Goal: Task Accomplishment & Management: Manage account settings

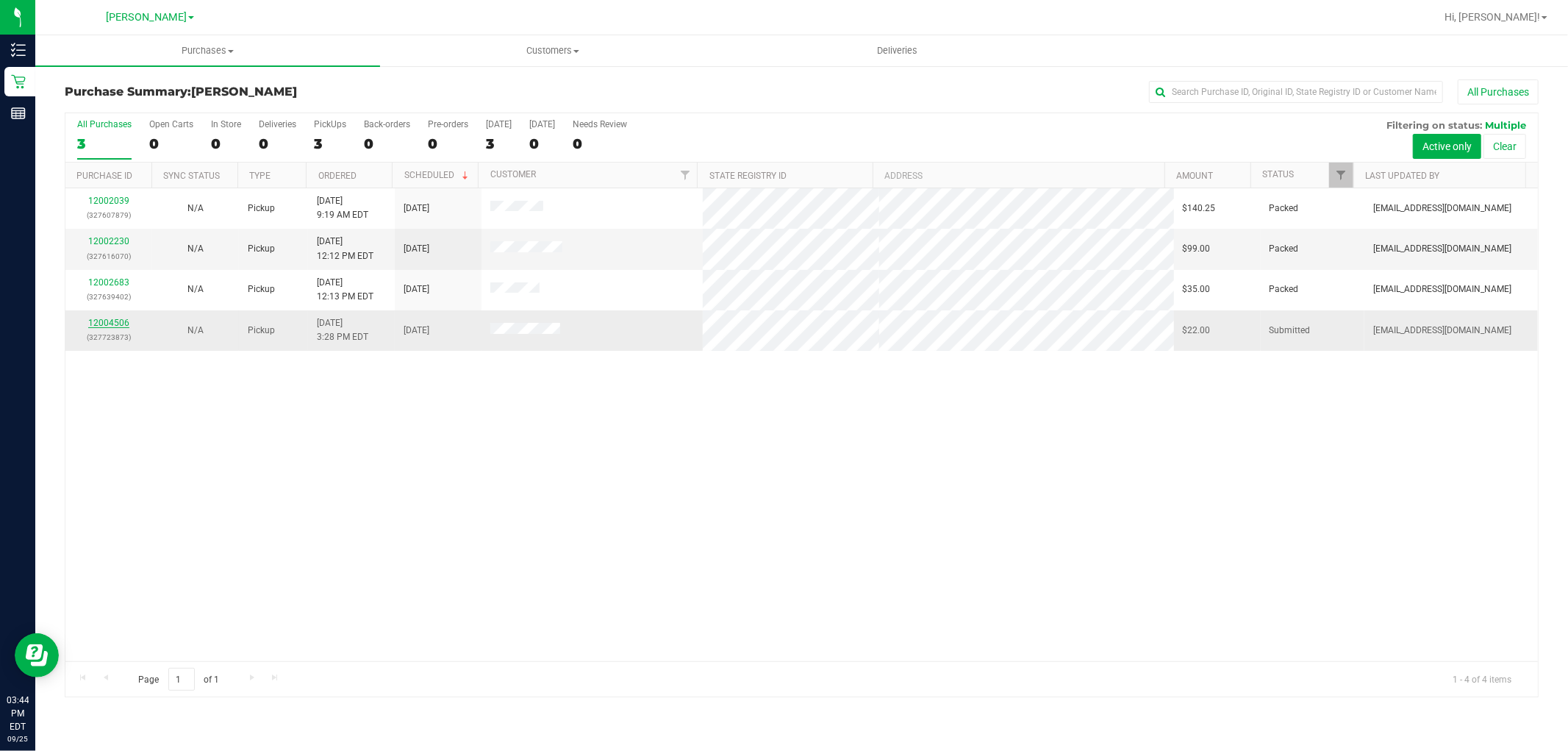
click at [109, 324] on link "12004506" at bounding box center [108, 323] width 41 height 11
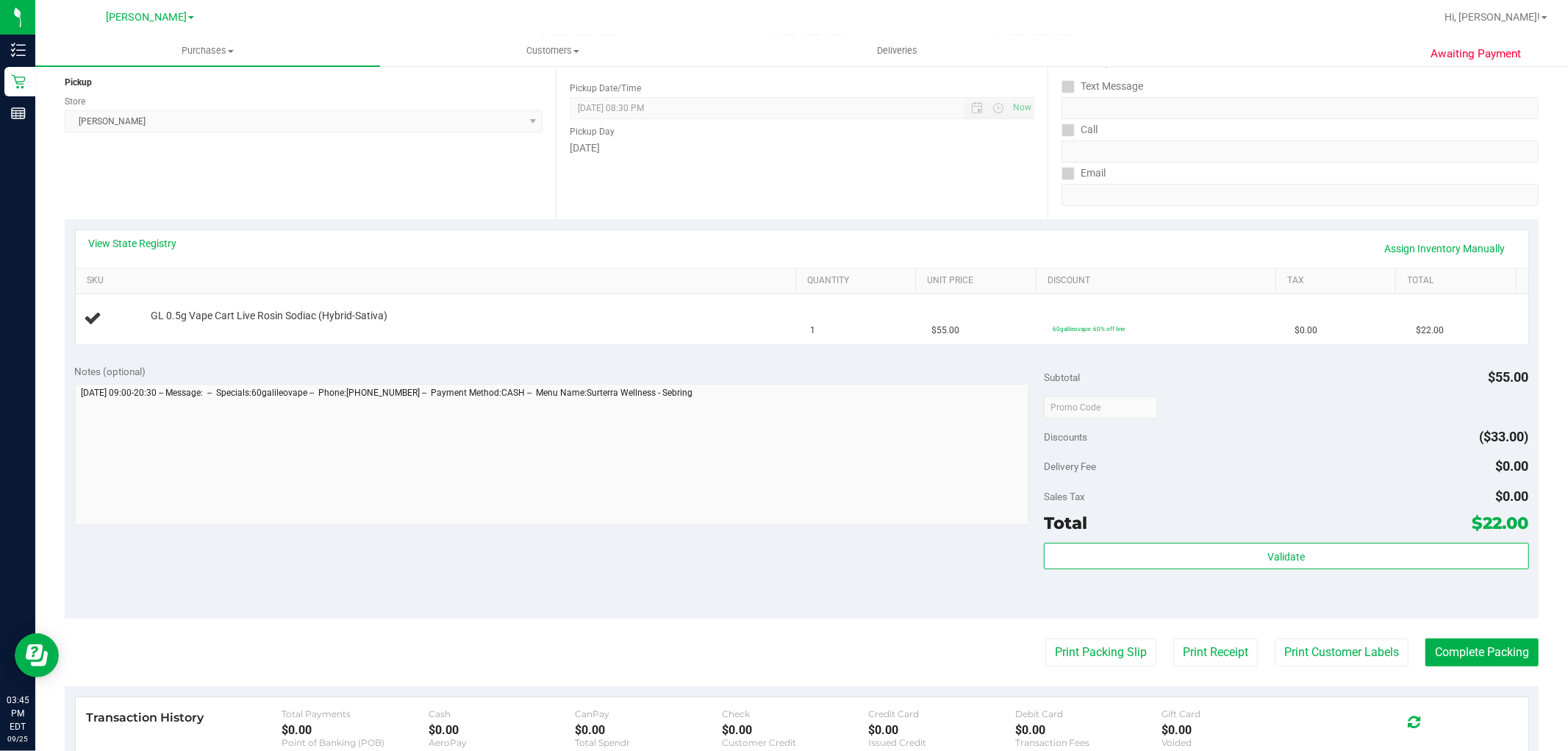
scroll to position [245, 0]
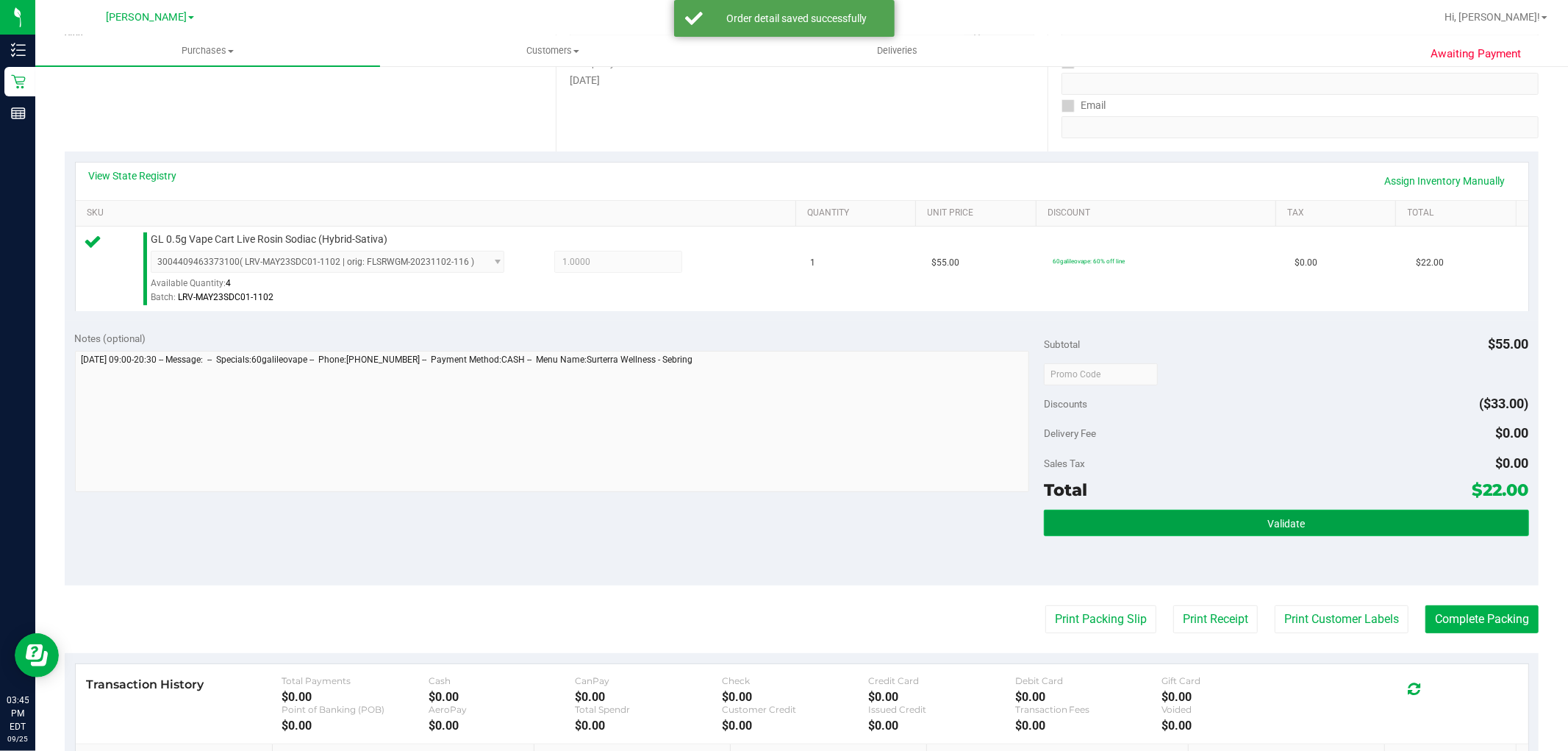
click at [1228, 525] on button "Validate" at bounding box center [1286, 523] width 485 height 26
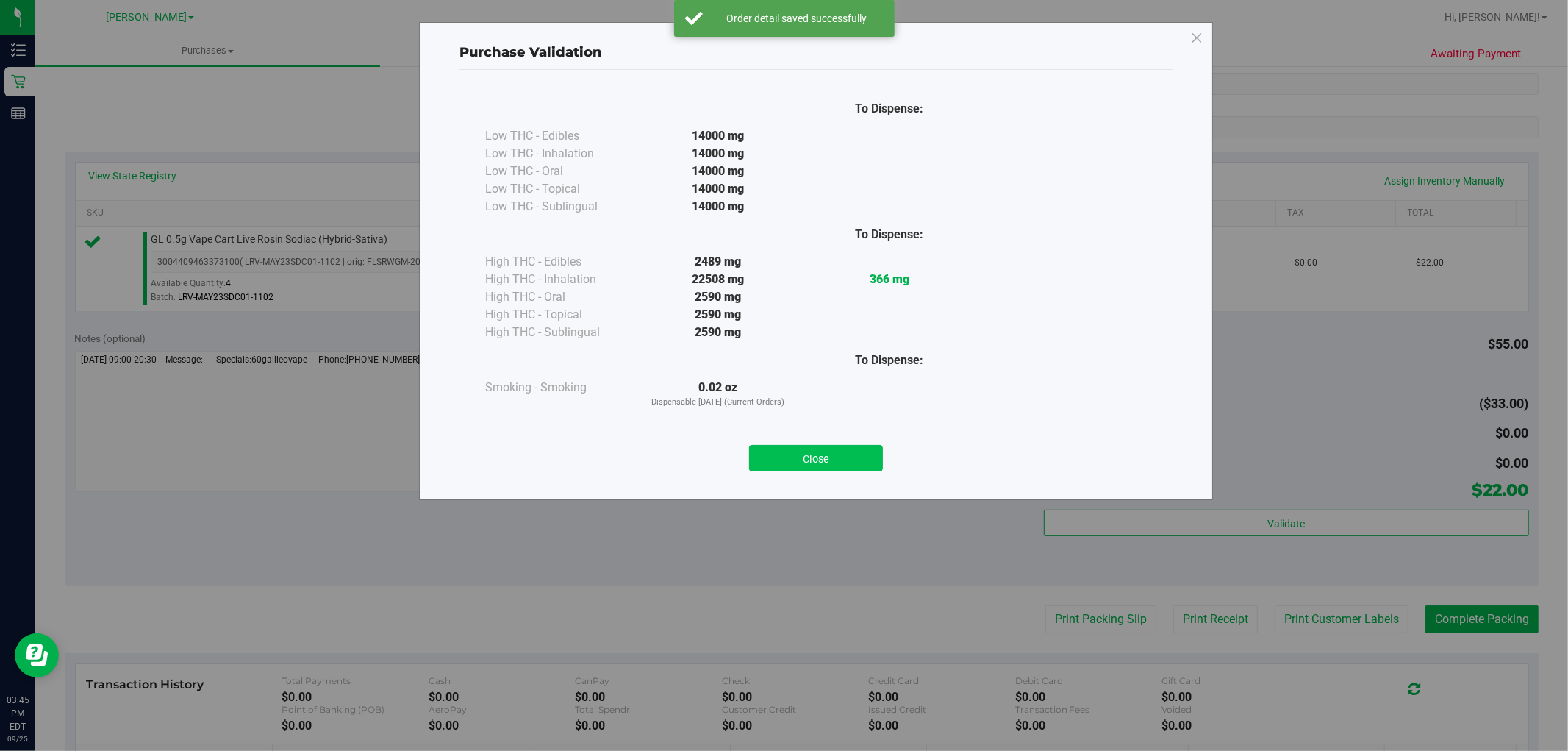
click at [839, 449] on button "Close" at bounding box center [816, 459] width 133 height 26
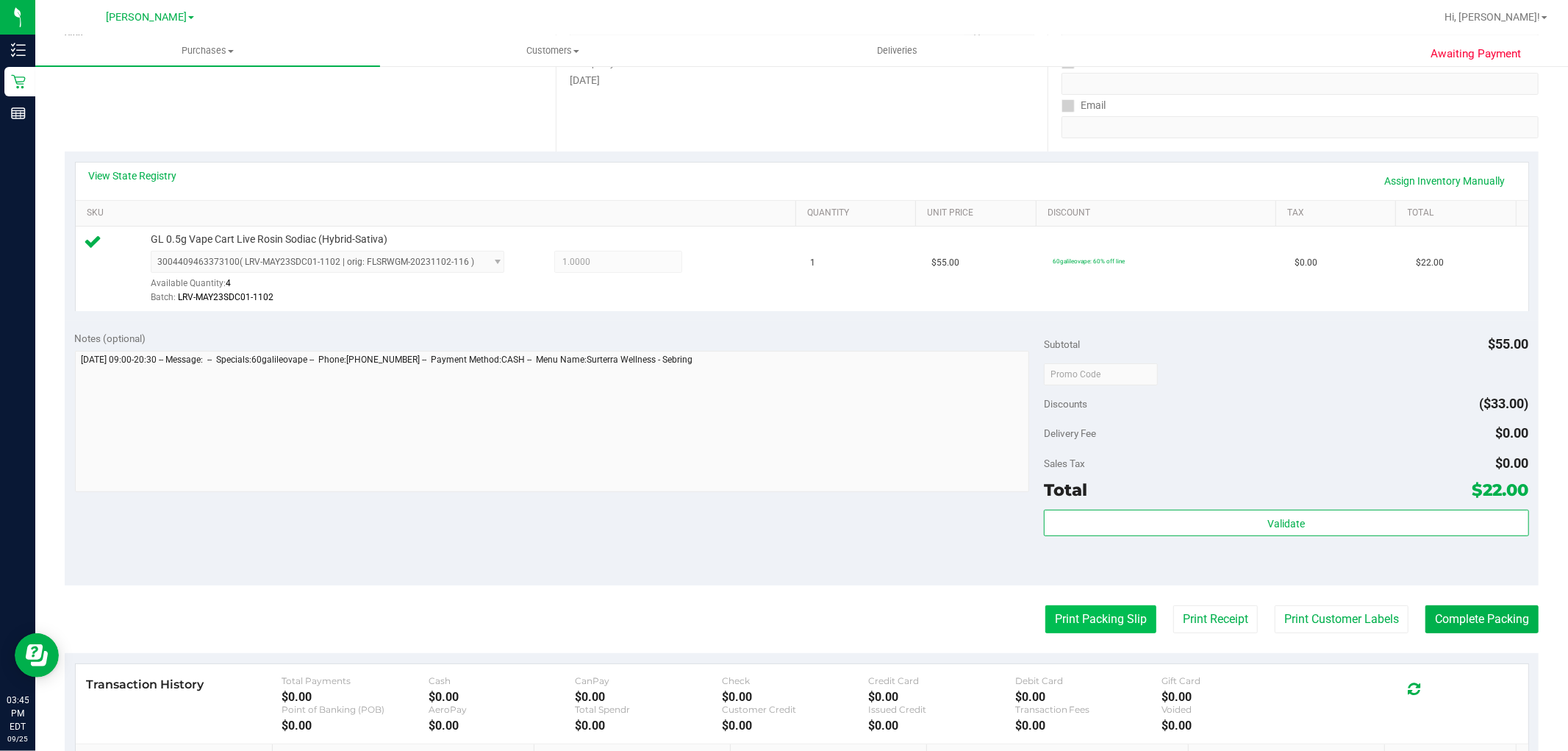
click at [1062, 611] on button "Print Packing Slip" at bounding box center [1101, 619] width 111 height 28
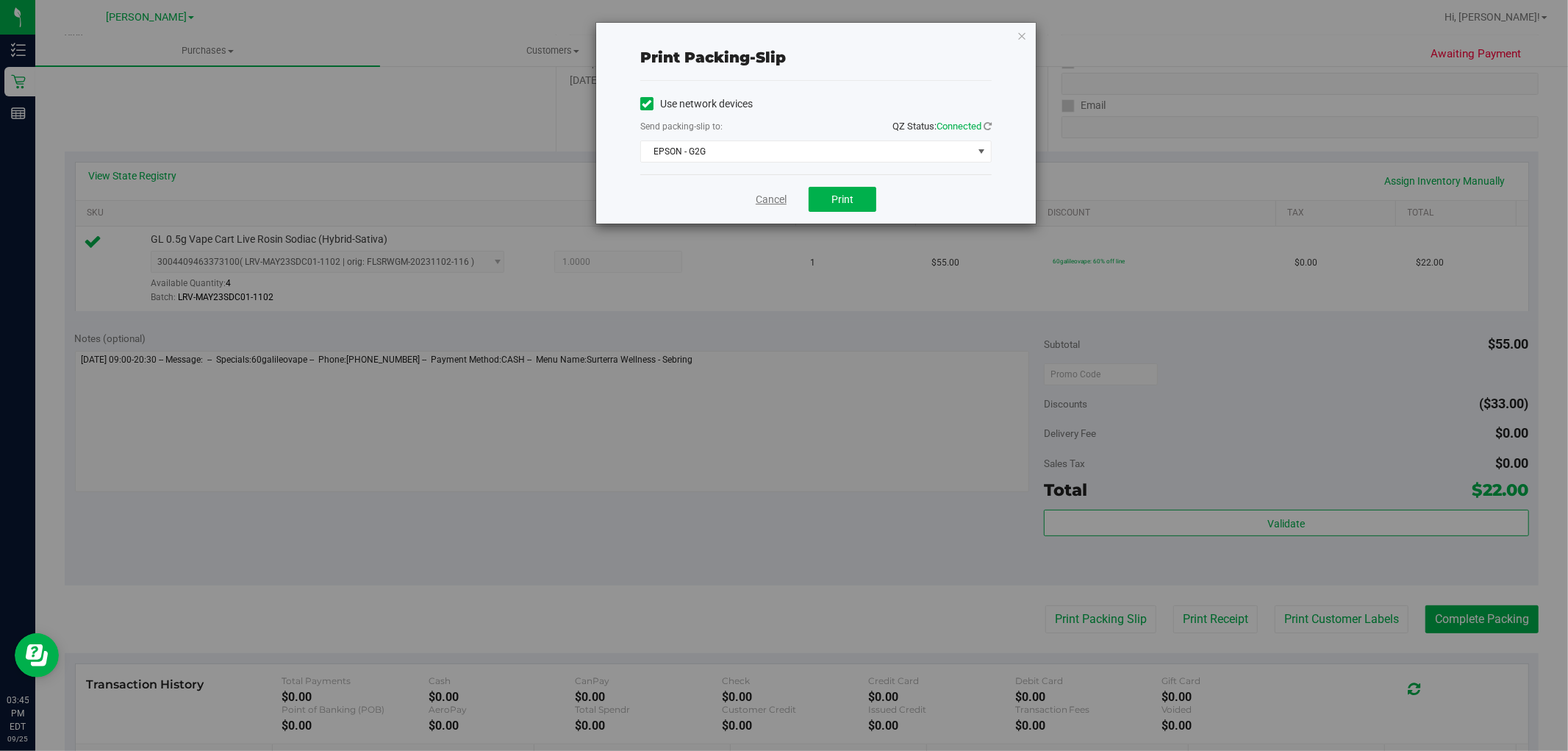
click at [777, 202] on link "Cancel" at bounding box center [771, 200] width 31 height 16
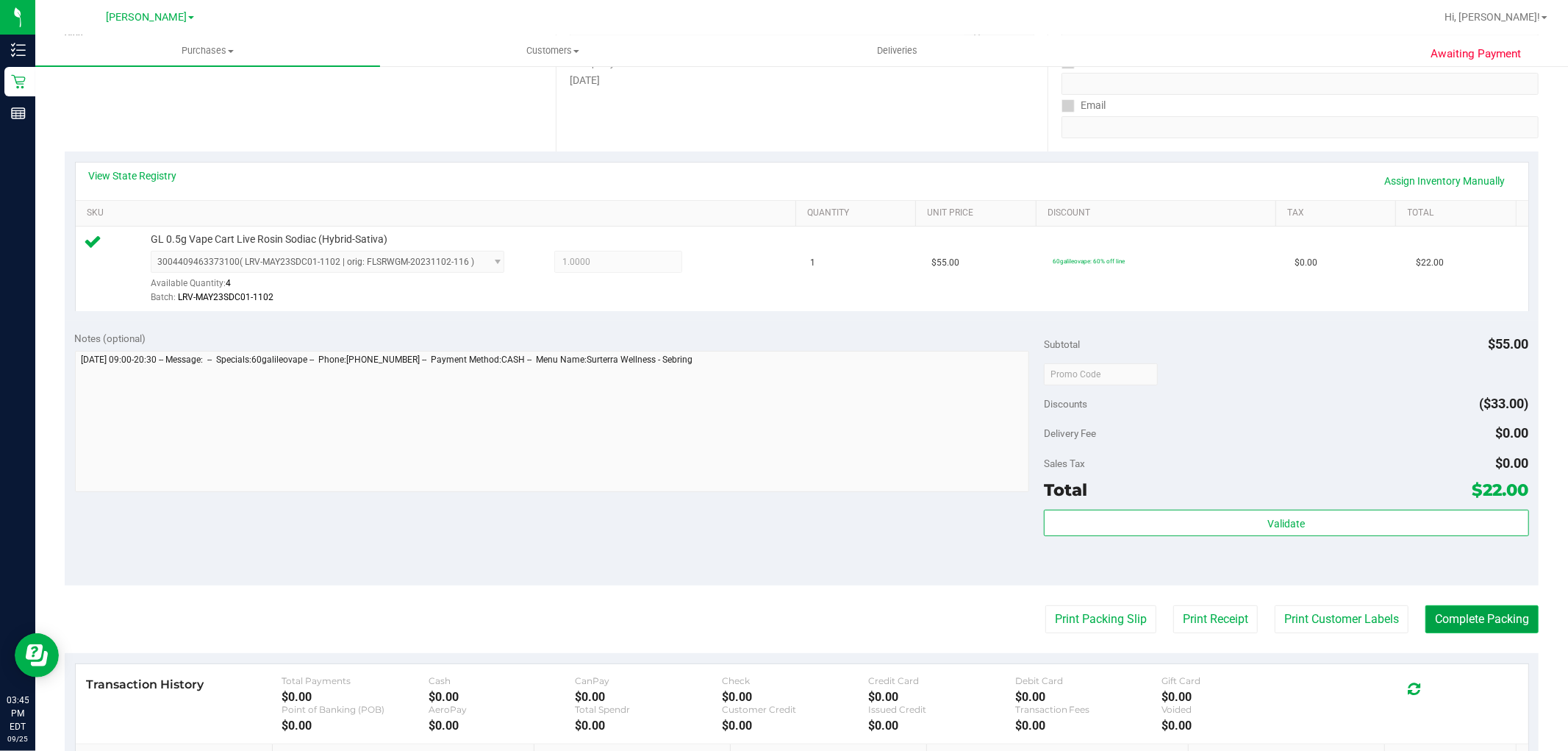
click at [1468, 610] on button "Complete Packing" at bounding box center [1482, 619] width 113 height 28
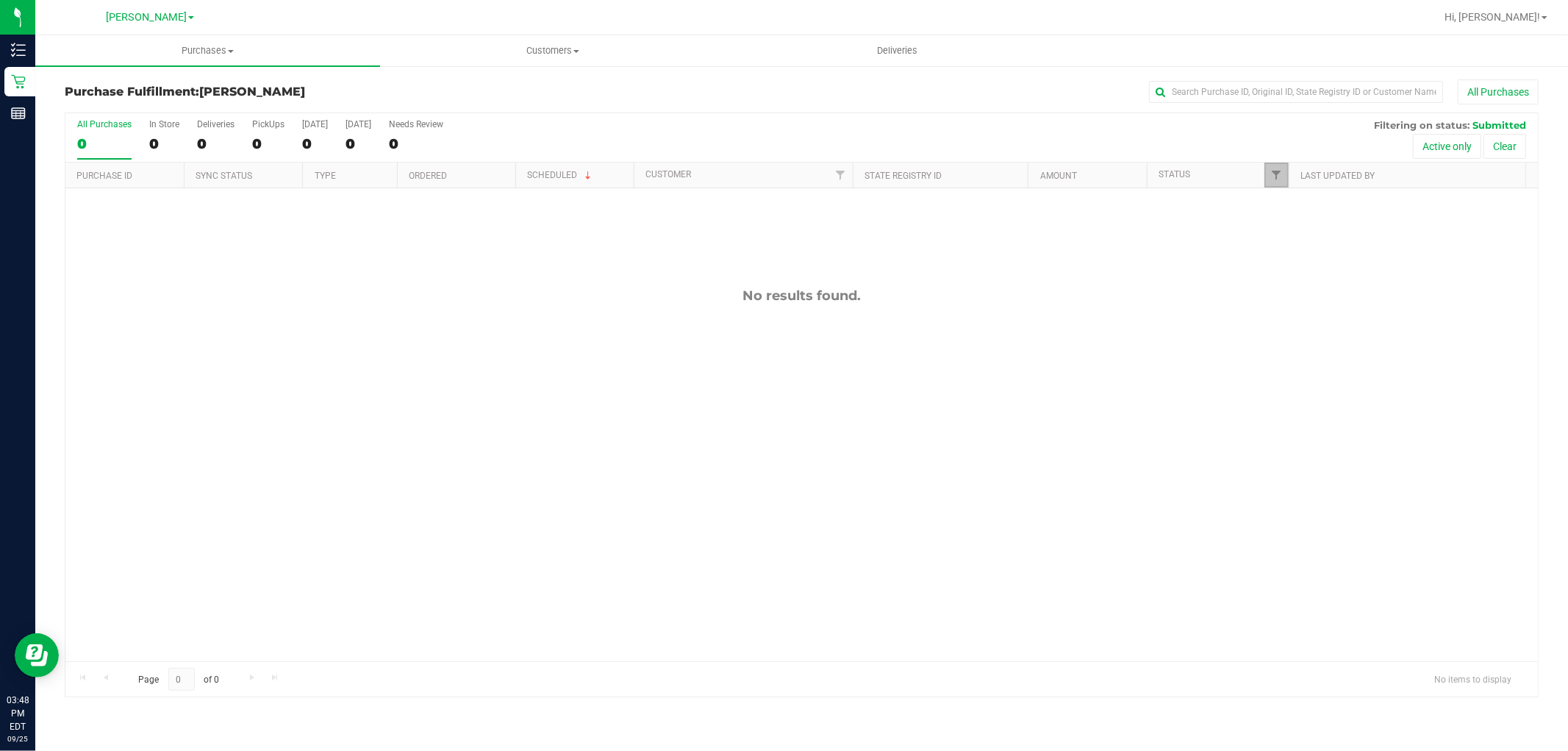
click at [1283, 172] on link "Filter" at bounding box center [1277, 175] width 25 height 25
click at [1279, 336] on input "Packed" at bounding box center [1284, 337] width 10 height 10
checkbox input "true"
click at [1321, 437] on button "Filter" at bounding box center [1309, 432] width 70 height 32
